Goal: Entertainment & Leisure: Consume media (video, audio)

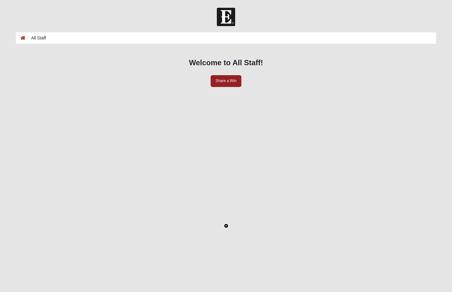
click at [228, 224] on icon "Toggle Play Pause" at bounding box center [226, 226] width 4 height 4
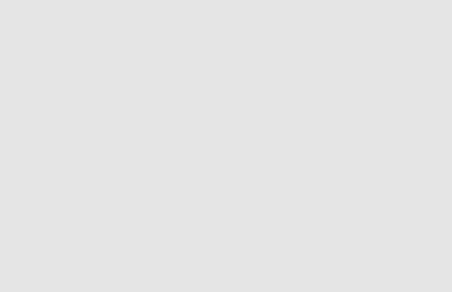
scroll to position [101, 0]
click at [78, 242] on div "LIVE" at bounding box center [73, 245] width 10 height 7
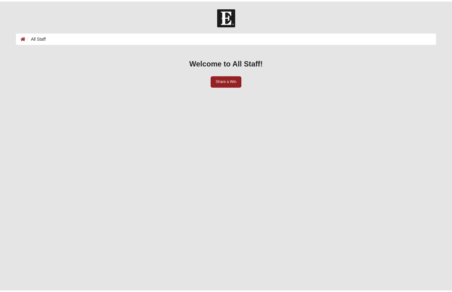
scroll to position [101, 0]
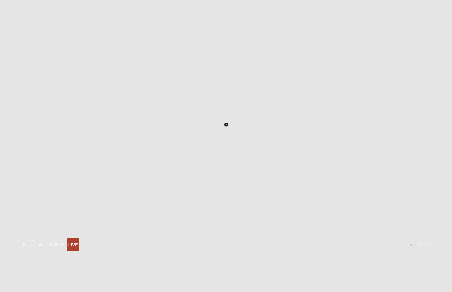
click at [26, 243] on icon "Play" at bounding box center [24, 245] width 2 height 4
click at [78, 242] on div "LIVE" at bounding box center [73, 245] width 10 height 7
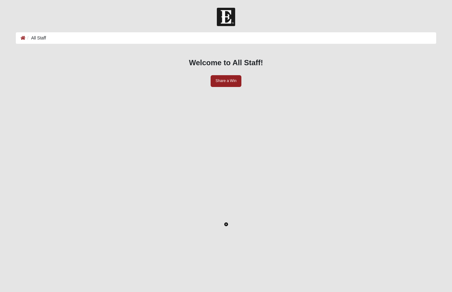
scroll to position [101, 0]
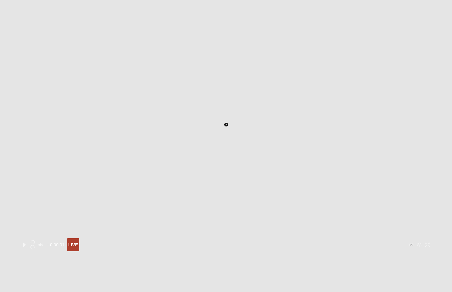
click at [228, 123] on icon "Toggle Play Pause" at bounding box center [226, 125] width 4 height 4
click at [78, 242] on div "LIVE" at bounding box center [73, 245] width 10 height 7
click at [43, 283] on icon "Volume Mute Unmute Toggle" at bounding box center [41, 285] width 4 height 4
click at [41, 283] on icon "Volume Mute Unmute Toggle" at bounding box center [40, 284] width 2 height 3
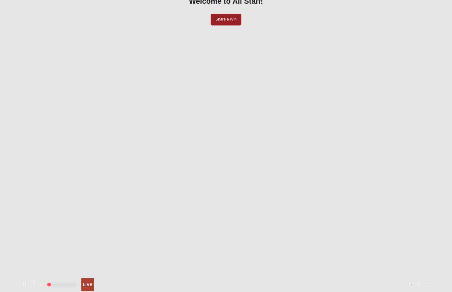
type input "1"
